Goal: Complete application form

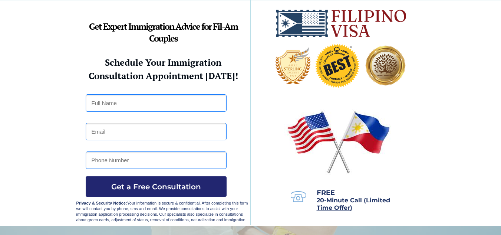
click at [155, 98] on input "text" at bounding box center [156, 102] width 141 height 17
type input "Dominic Damian D. Duro"
click at [125, 144] on div at bounding box center [250, 112] width 349 height 225
click at [117, 138] on input "email" at bounding box center [156, 131] width 141 height 17
type input "domiboydeequatro24@gmail.com"
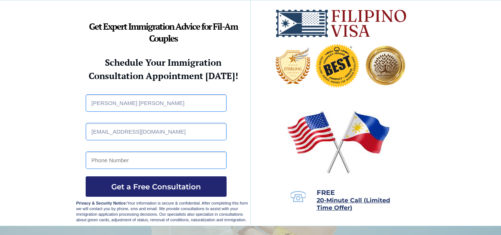
click at [157, 162] on input "tel" at bounding box center [156, 159] width 141 height 17
type input "09270643751"
click at [144, 181] on button "Get a Free Consultation" at bounding box center [156, 186] width 141 height 20
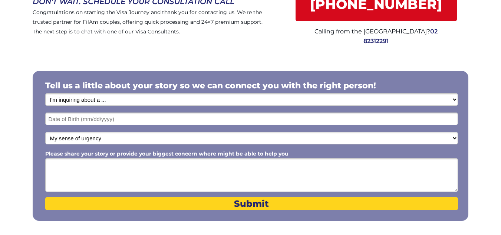
scroll to position [88, 0]
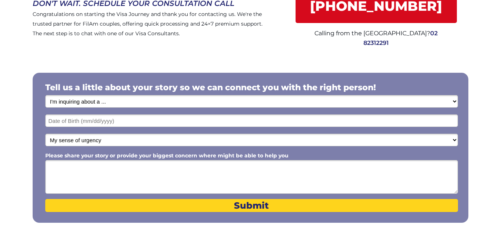
click at [410, 100] on select "I'm inquiring about a ... I don't know or other services Retirement Visa for Th…" at bounding box center [251, 101] width 413 height 13
select select "1796"
click at [45, 95] on select "I'm inquiring about a ... I don't know or other services Retirement Visa for Th…" at bounding box center [251, 101] width 413 height 13
click at [122, 117] on input "text" at bounding box center [251, 120] width 413 height 13
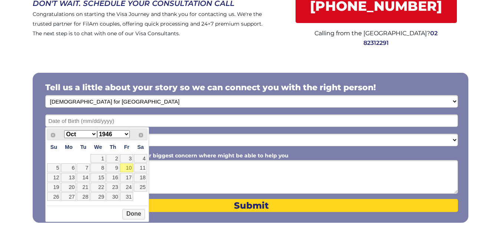
click at [91, 134] on select "Jan Feb Mar Apr May Jun Jul Aug Sep Oct Nov Dec" at bounding box center [80, 134] width 33 height 8
click at [124, 132] on select "1946 1947 1948 1949 1950 1951 1952 1953 1954 1955 1956 1957 1958 1959 1960 1961…" at bounding box center [113, 134] width 33 height 8
click at [309, 151] on div at bounding box center [251, 148] width 436 height 150
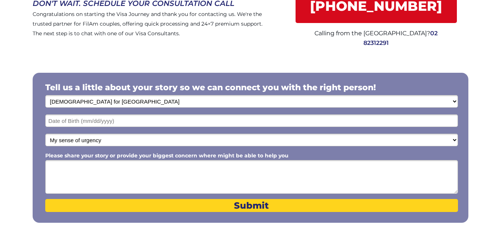
click at [139, 113] on div at bounding box center [251, 148] width 436 height 150
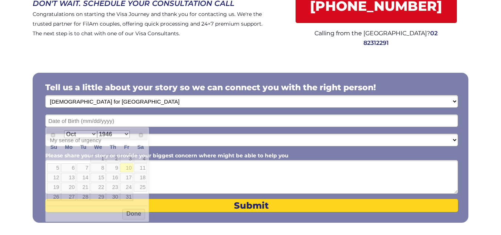
click at [124, 118] on input "text" at bounding box center [251, 120] width 413 height 13
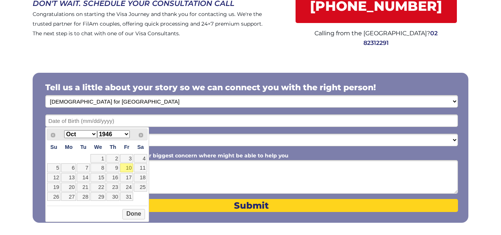
click at [93, 134] on select "Jan Feb Mar Apr May Jun Jul Aug Sep Oct Nov Dec" at bounding box center [80, 134] width 33 height 8
click at [86, 157] on link "2" at bounding box center [83, 158] width 13 height 9
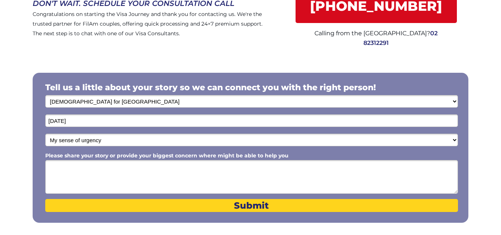
click at [91, 120] on input "09/02/2025" at bounding box center [251, 120] width 413 height 13
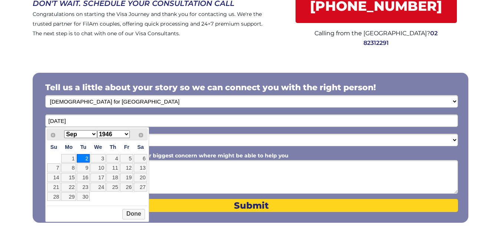
click at [93, 133] on select "Jan Feb Mar Apr May Jun Jul Aug Sep Oct Nov Dec" at bounding box center [80, 134] width 33 height 8
click at [64, 130] on select "Jan Feb Mar Apr May Jun Jul Aug Sep Oct Nov Dec" at bounding box center [80, 134] width 33 height 8
click at [103, 185] on link "24" at bounding box center [98, 187] width 15 height 9
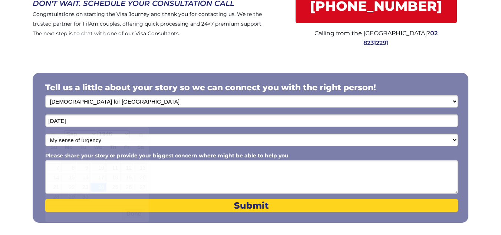
click at [102, 120] on input "09/24/2025" at bounding box center [251, 120] width 413 height 13
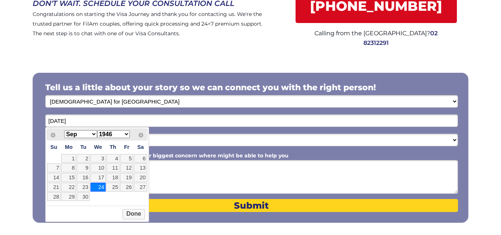
click at [125, 133] on select "1946 1947 1948 1949 1950 1951 1952 1953 1954 1955 1956 1957 1958 1959 1960 1961…" at bounding box center [113, 134] width 33 height 8
click at [85, 188] on link "24" at bounding box center [83, 187] width 13 height 9
type input "[DATE]"
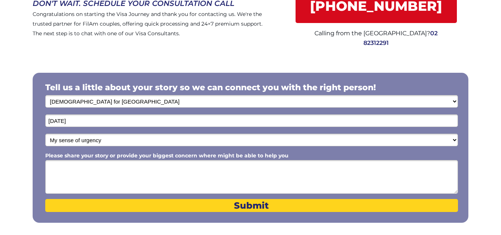
click at [418, 139] on select "My sense of urgency Low Priority - I'm just looking Medium High Priority - I ne…" at bounding box center [251, 140] width 413 height 13
select select "1803"
click at [45, 134] on select "My sense of urgency Low Priority - I'm just looking Medium High Priority - I ne…" at bounding box center [251, 140] width 413 height 13
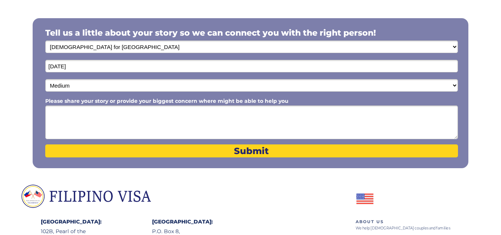
scroll to position [147, 0]
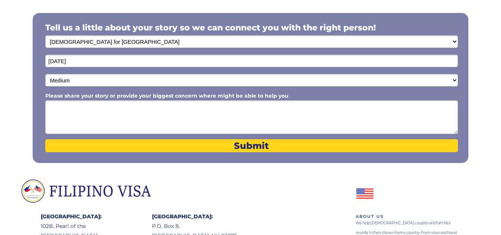
click at [204, 109] on textarea "Please share your story or provide your biggest concern where might be able to …" at bounding box center [251, 117] width 413 height 34
type textarea "I"
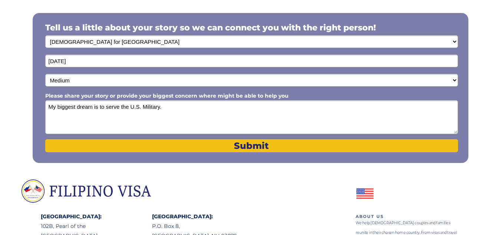
type textarea "My biggest dream is to serve the U.S. Military."
click at [188, 145] on span "Submit" at bounding box center [251, 145] width 413 height 11
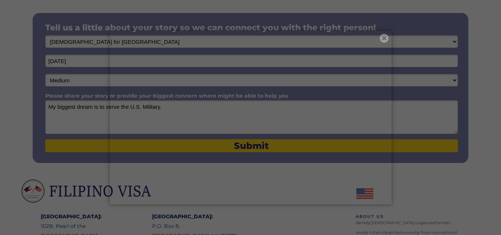
click at [382, 37] on button "×" at bounding box center [384, 38] width 9 height 9
